Goal: Task Accomplishment & Management: Use online tool/utility

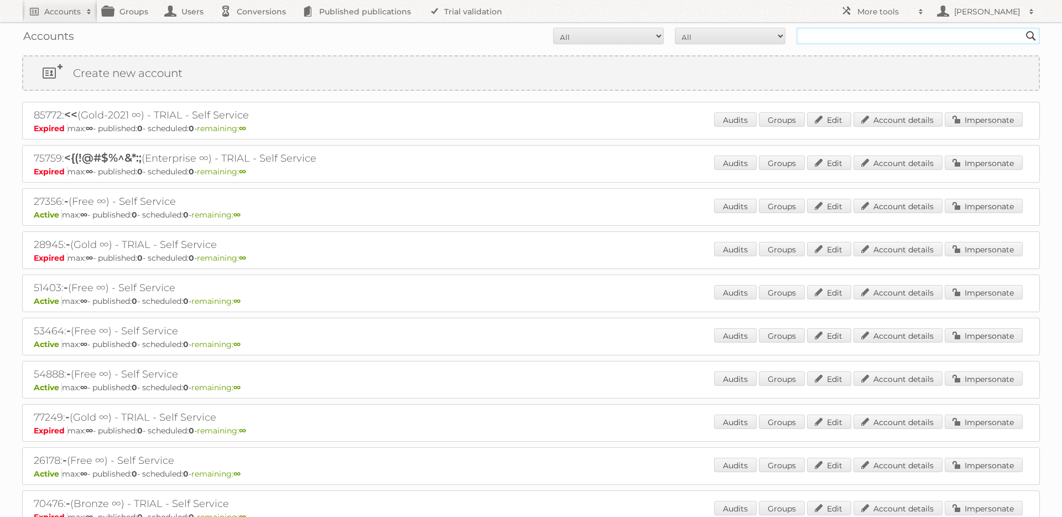
click at [891, 34] on input "text" at bounding box center [918, 36] width 243 height 17
type input "[PERSON_NAME]"
click at [1023, 28] on input "Search" at bounding box center [1031, 36] width 17 height 17
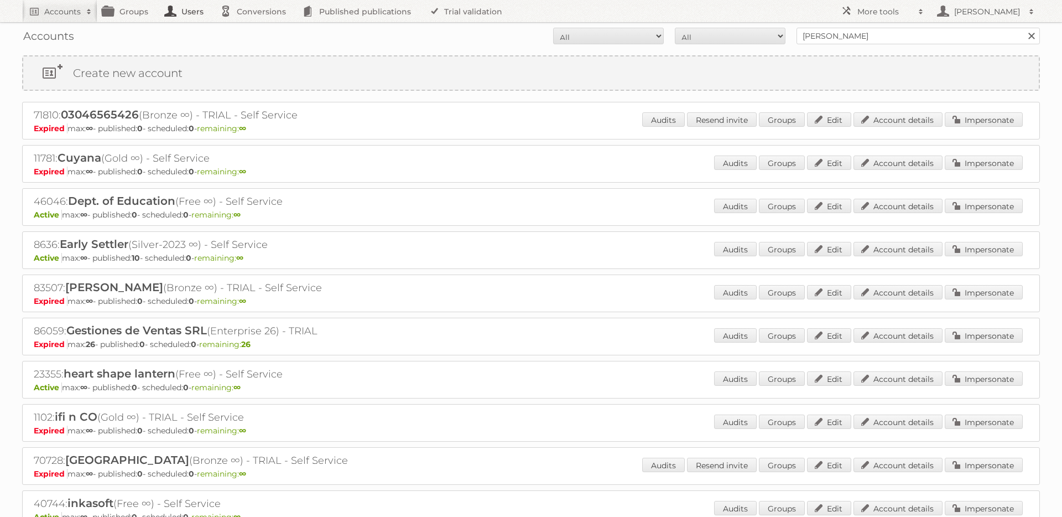
click at [168, 8] on link "Users" at bounding box center [186, 11] width 55 height 22
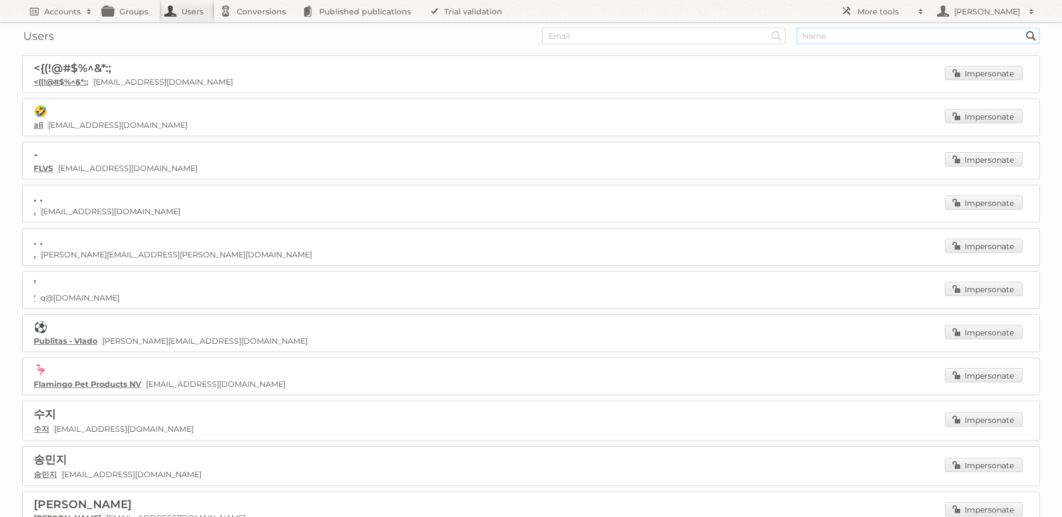
click at [839, 39] on input "text" at bounding box center [918, 36] width 243 height 17
type input "[PERSON_NAME]"
click at [768, 28] on input "Search" at bounding box center [776, 36] width 17 height 17
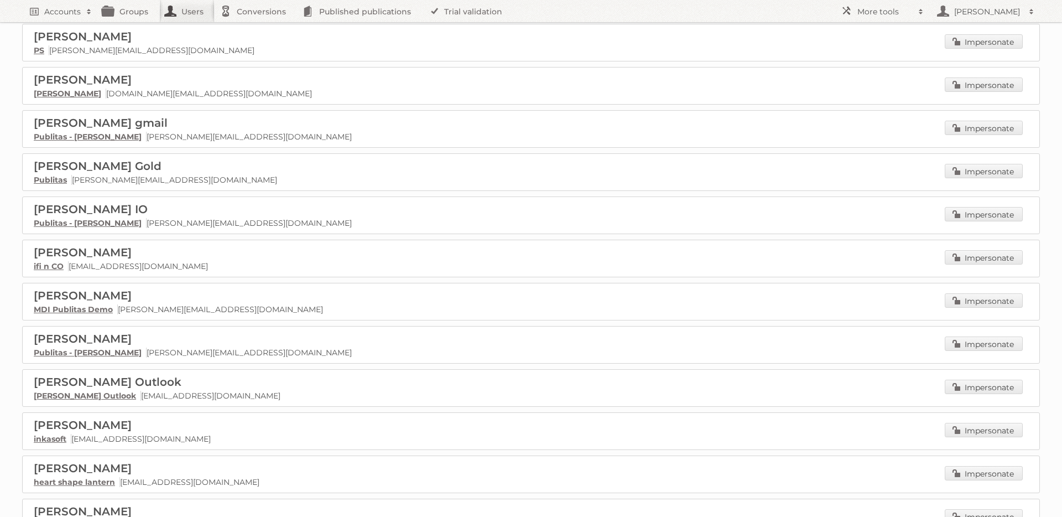
scroll to position [248, 0]
drag, startPoint x: 248, startPoint y: 349, endPoint x: 57, endPoint y: 349, distance: 191.4
click at [57, 349] on p "Publitas - Irfan Nurkanovic irfan@publitas.com" at bounding box center [531, 351] width 995 height 10
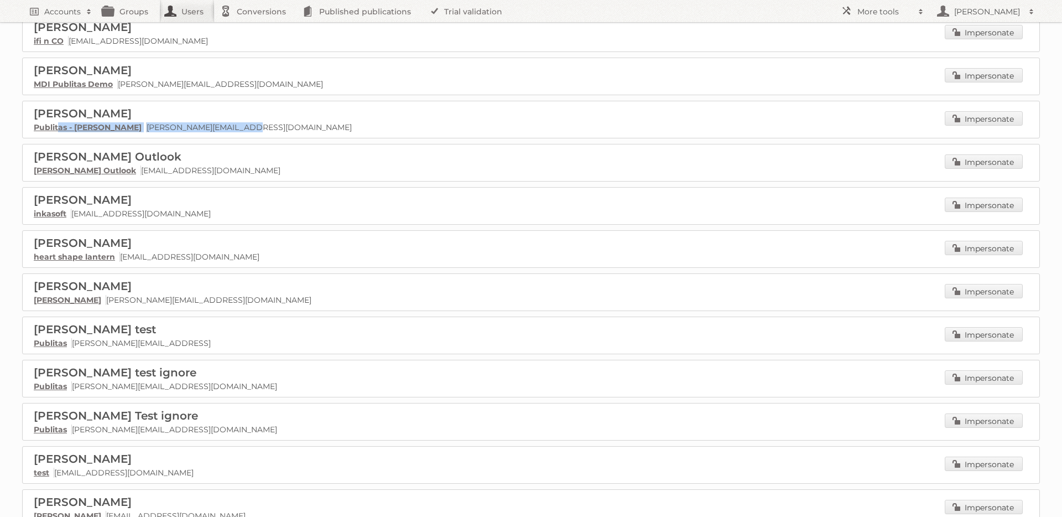
scroll to position [481, 0]
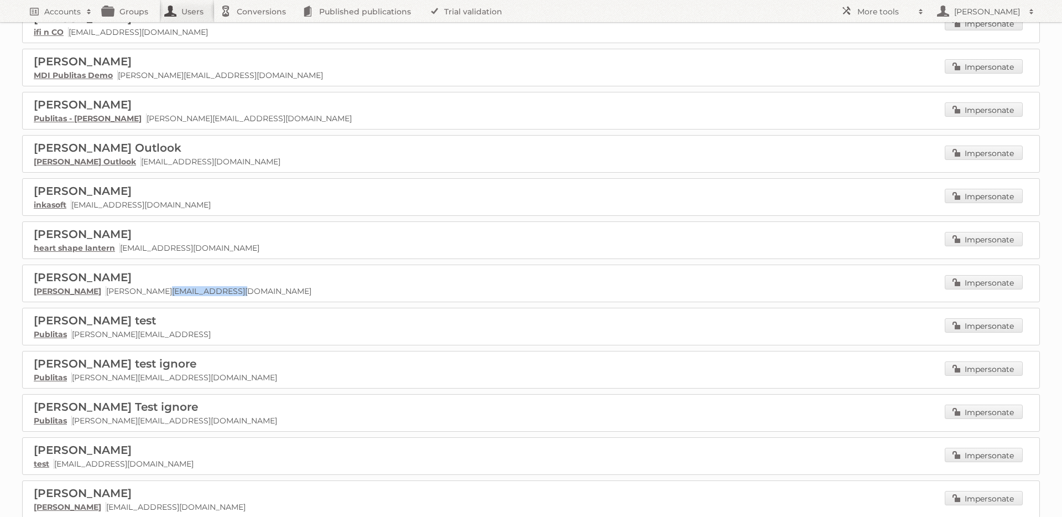
drag, startPoint x: 199, startPoint y: 287, endPoint x: 116, endPoint y: 287, distance: 83.0
click at [116, 288] on p "Irfan Raza irfan@geeksinvention.com" at bounding box center [531, 291] width 995 height 10
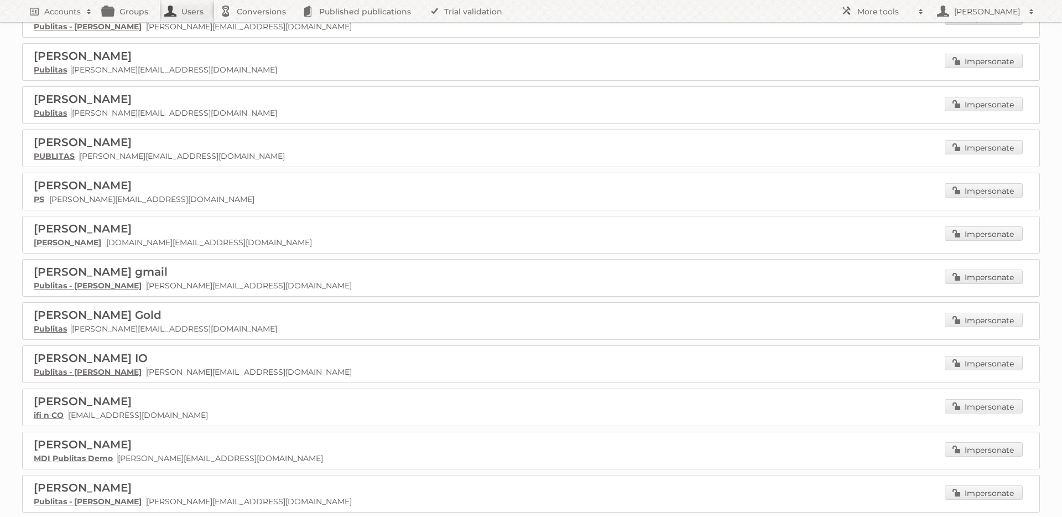
scroll to position [0, 0]
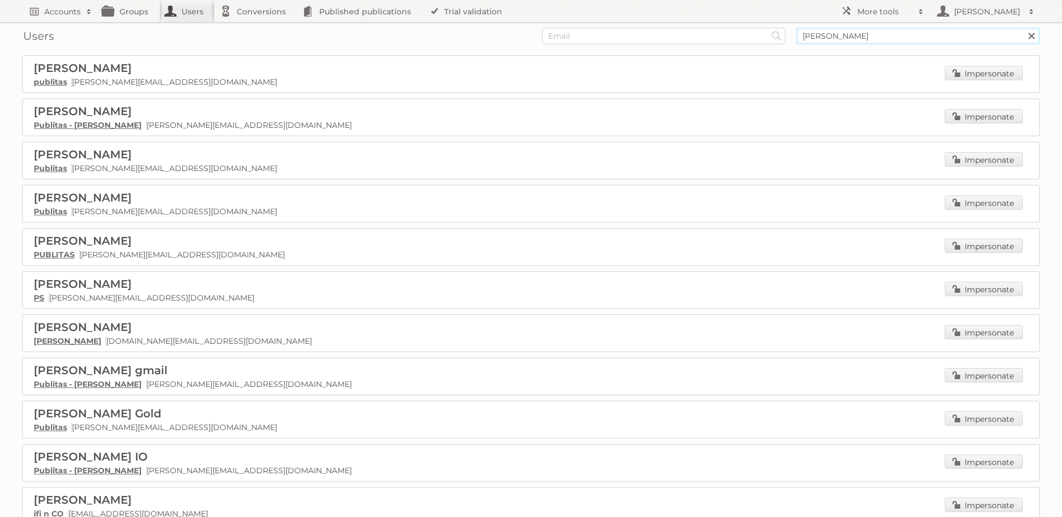
click at [834, 37] on input "[PERSON_NAME]" at bounding box center [918, 36] width 243 height 17
type input "irfan test"
click at [768, 28] on input "Search" at bounding box center [776, 36] width 17 height 17
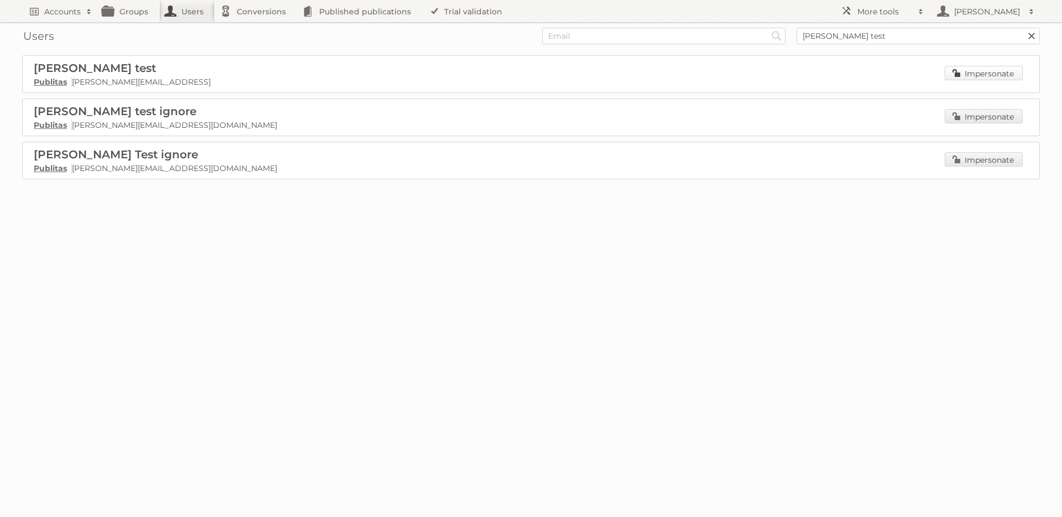
click at [1004, 66] on link "Impersonate" at bounding box center [984, 73] width 78 height 14
